Goal: Task Accomplishment & Management: Complete application form

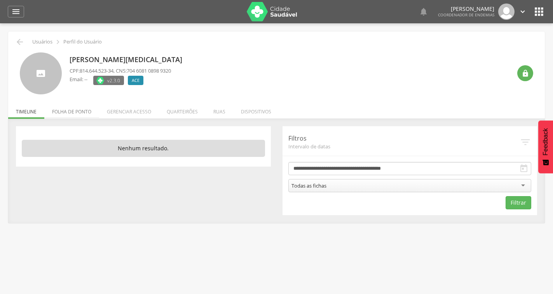
click at [94, 111] on li "Folha de ponto" at bounding box center [71, 110] width 55 height 18
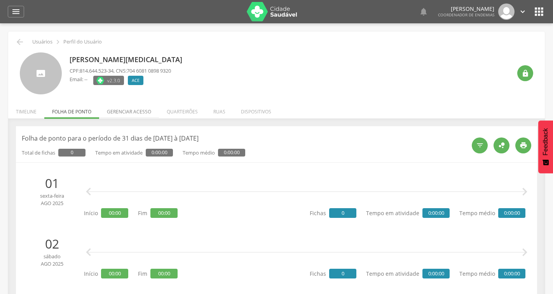
click at [113, 114] on li "Gerenciar acesso" at bounding box center [129, 110] width 60 height 18
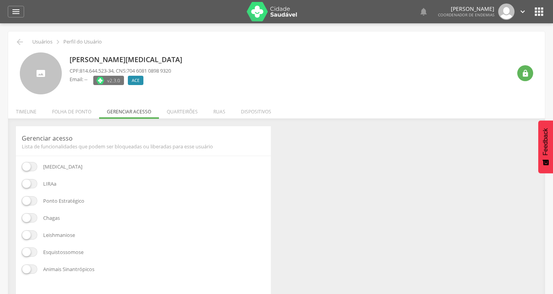
click at [32, 164] on span at bounding box center [30, 166] width 16 height 9
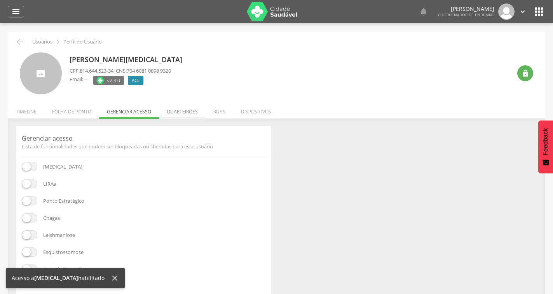
click at [192, 113] on li "Quarteirões" at bounding box center [182, 110] width 47 height 18
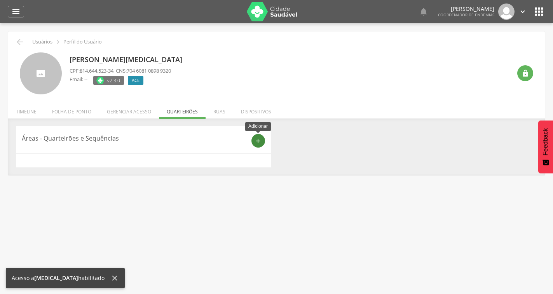
click at [255, 145] on div "add" at bounding box center [259, 141] width 14 height 14
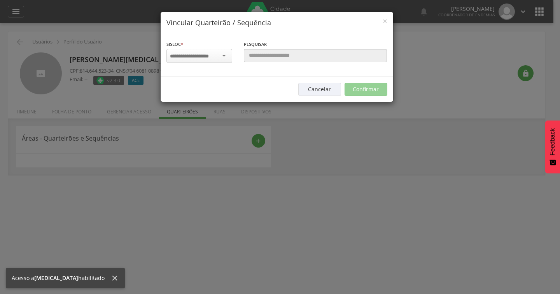
click at [215, 50] on div at bounding box center [199, 56] width 66 height 14
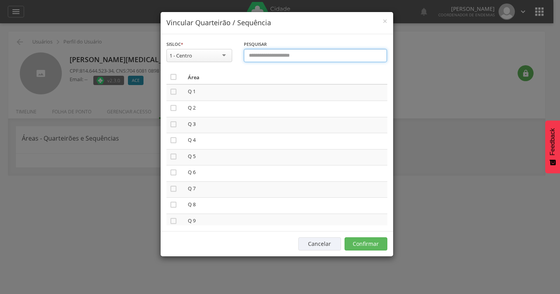
click at [264, 56] on input "text" at bounding box center [315, 55] width 143 height 13
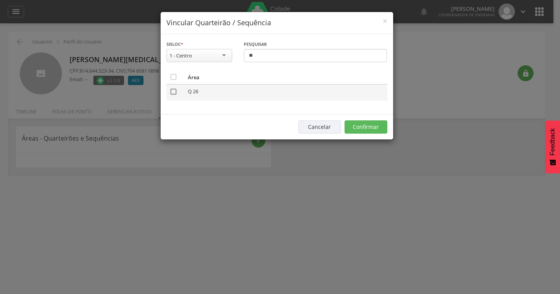
click at [172, 93] on icon "" at bounding box center [173, 92] width 8 height 8
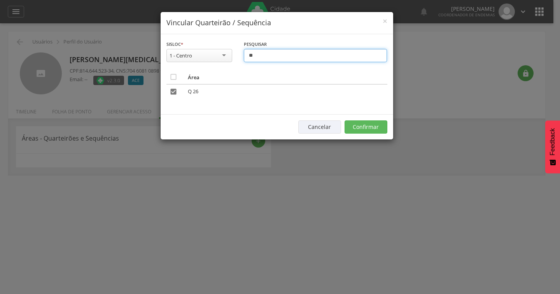
click at [278, 59] on input "**" at bounding box center [315, 55] width 143 height 13
type input "*"
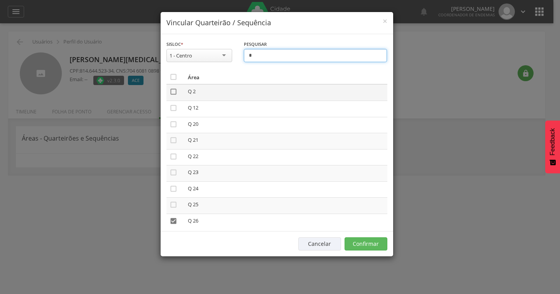
type input "*"
click at [173, 91] on icon "" at bounding box center [173, 92] width 8 height 8
click at [265, 58] on input "*" at bounding box center [315, 55] width 143 height 13
type input "*"
click at [172, 92] on icon "" at bounding box center [173, 92] width 8 height 8
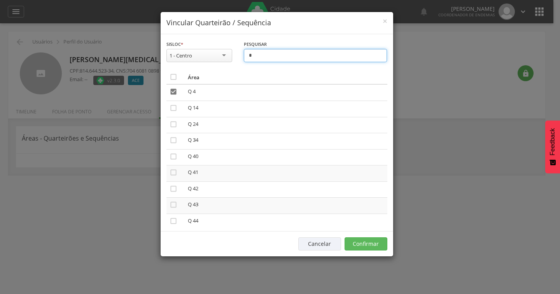
click at [266, 53] on input "*" at bounding box center [315, 55] width 143 height 13
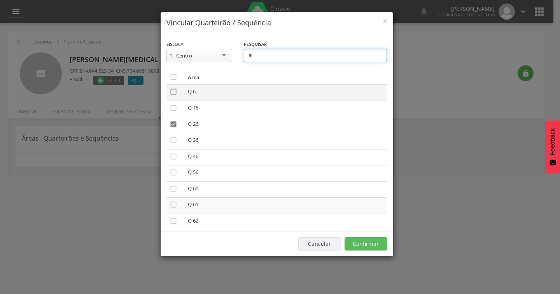
type input "*"
click at [175, 93] on icon "" at bounding box center [173, 92] width 8 height 8
click at [263, 51] on input "*" at bounding box center [315, 55] width 143 height 13
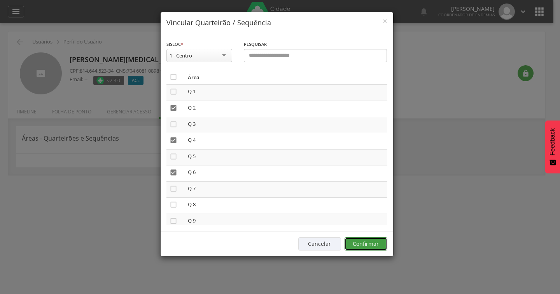
click at [365, 249] on button "Confirmar" at bounding box center [365, 244] width 43 height 13
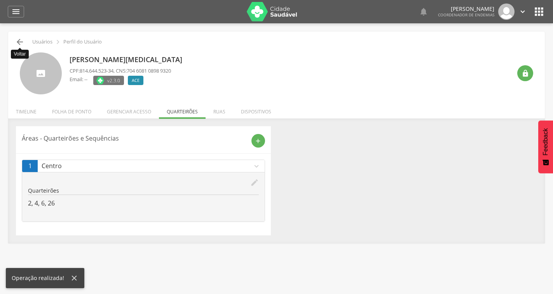
click at [19, 43] on icon "" at bounding box center [19, 41] width 9 height 9
